Goal: Navigation & Orientation: Go to known website

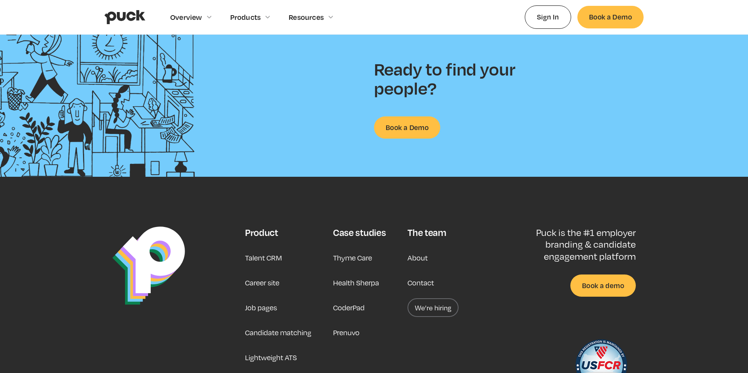
scroll to position [1183, 0]
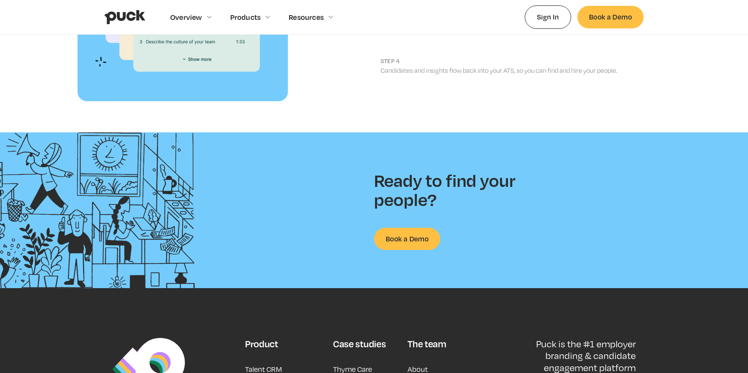
scroll to position [1011, 0]
